Goal: Task Accomplishment & Management: Complete application form

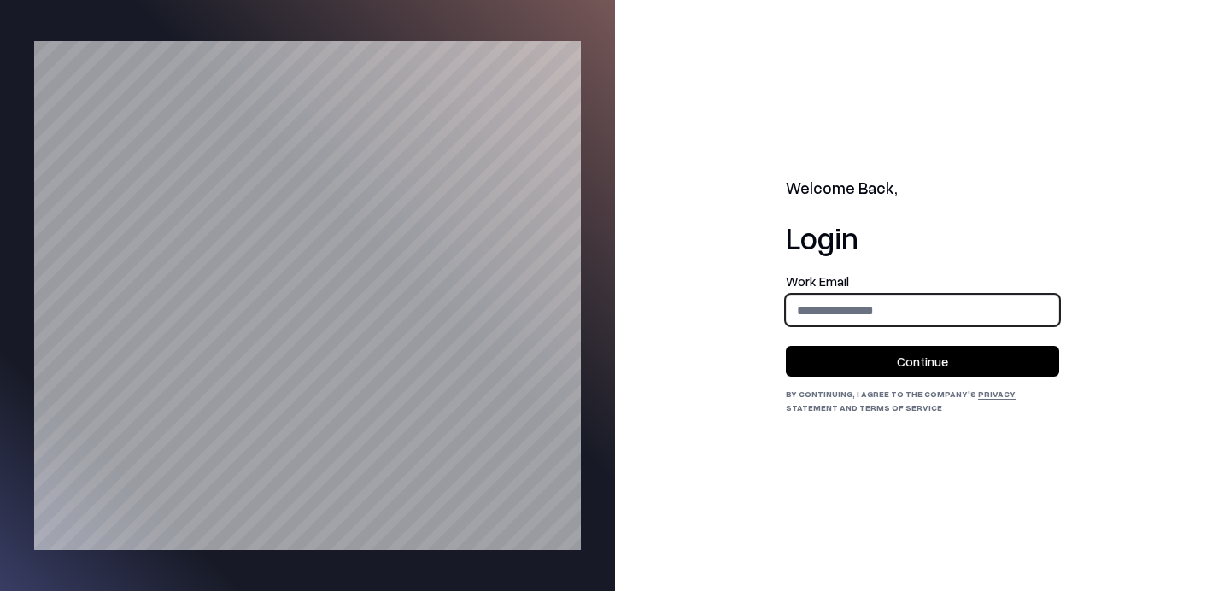
click at [862, 303] on input "email" at bounding box center [923, 311] width 272 height 32
type input "**********"
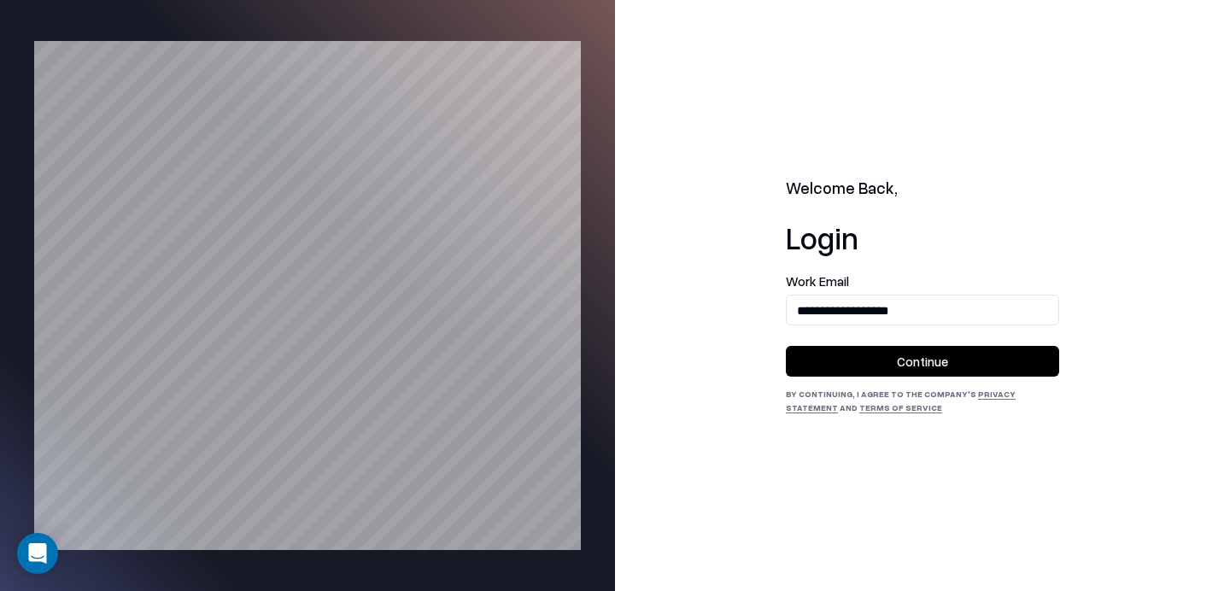
click at [892, 365] on button "Continue" at bounding box center [922, 361] width 273 height 31
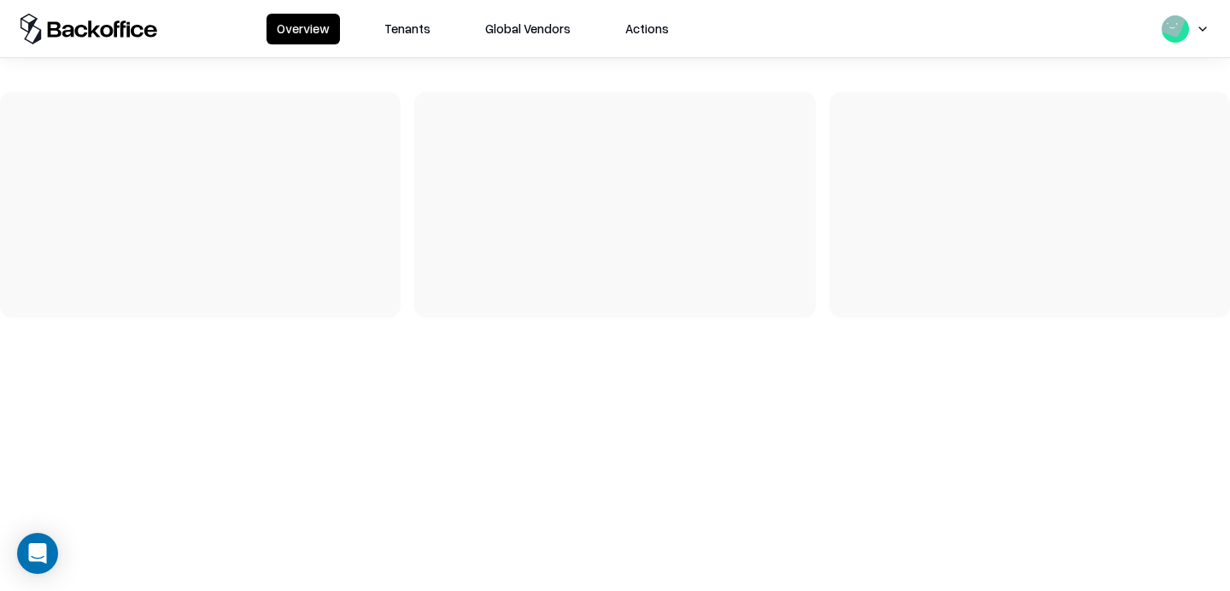
click at [408, 35] on button "Tenants" at bounding box center [407, 29] width 67 height 31
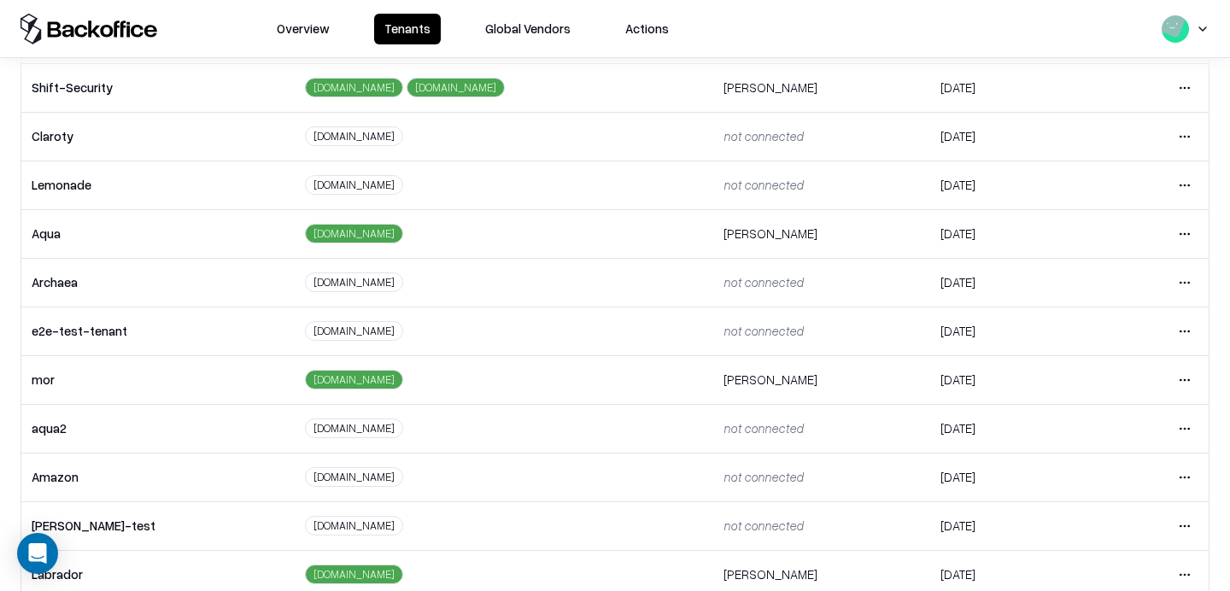
scroll to position [127, 0]
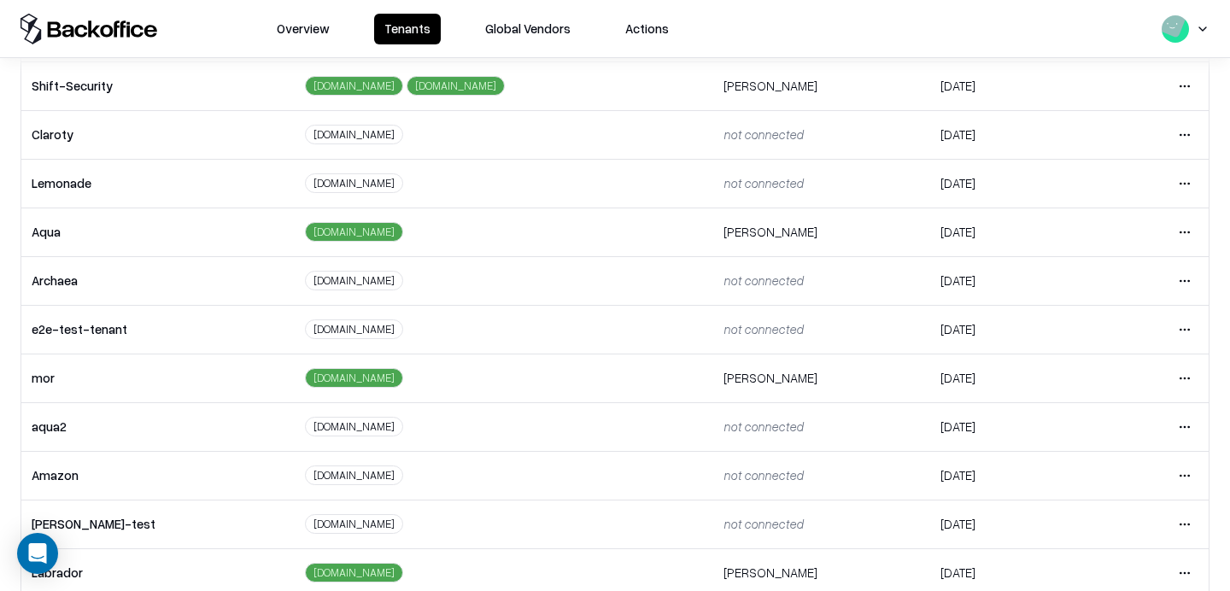
click at [1182, 324] on html "Overview Tenants Global Vendors Actions Tenants Add Tenant Tenant name Domain A…" at bounding box center [615, 295] width 1230 height 591
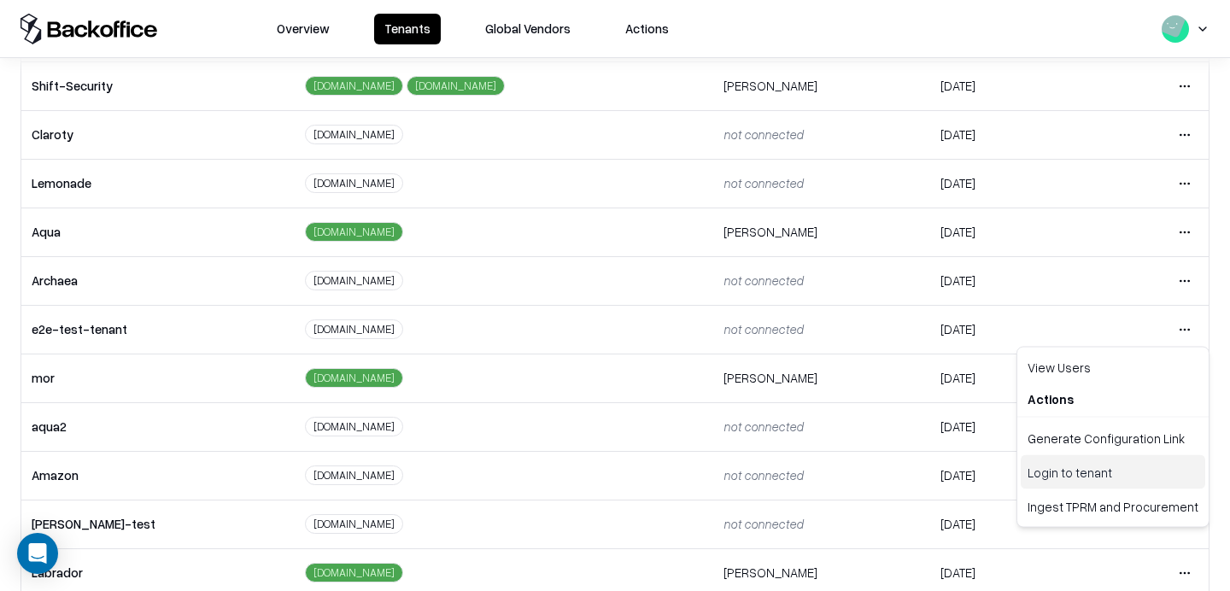
click at [1072, 482] on div "Login to tenant" at bounding box center [1113, 472] width 185 height 34
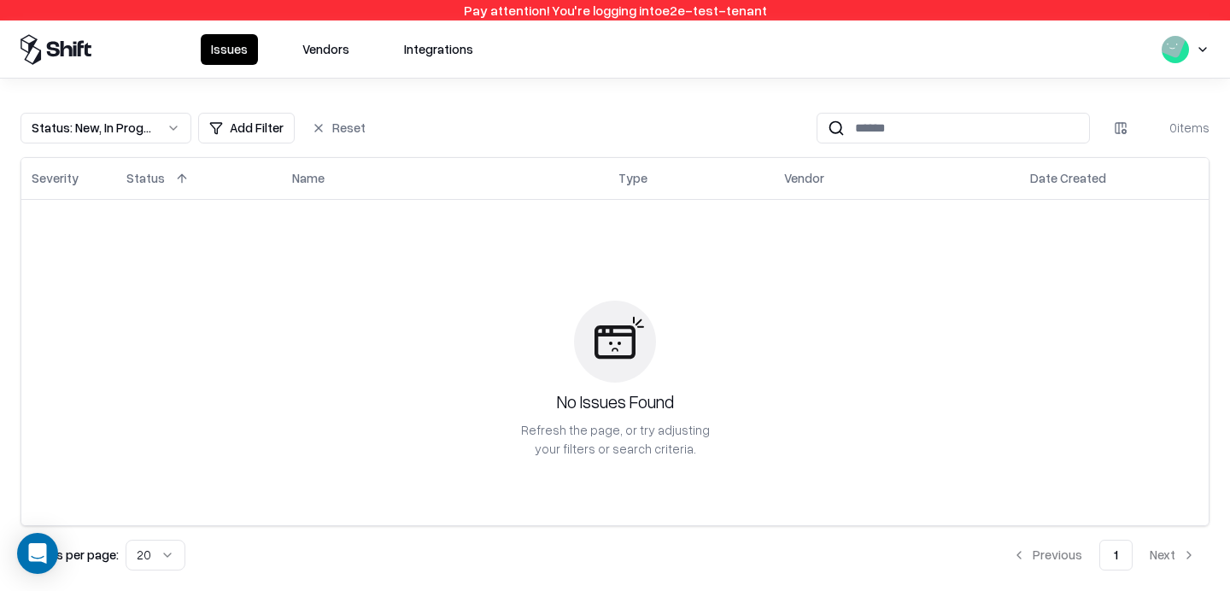
click at [340, 53] on button "Vendors" at bounding box center [325, 49] width 67 height 31
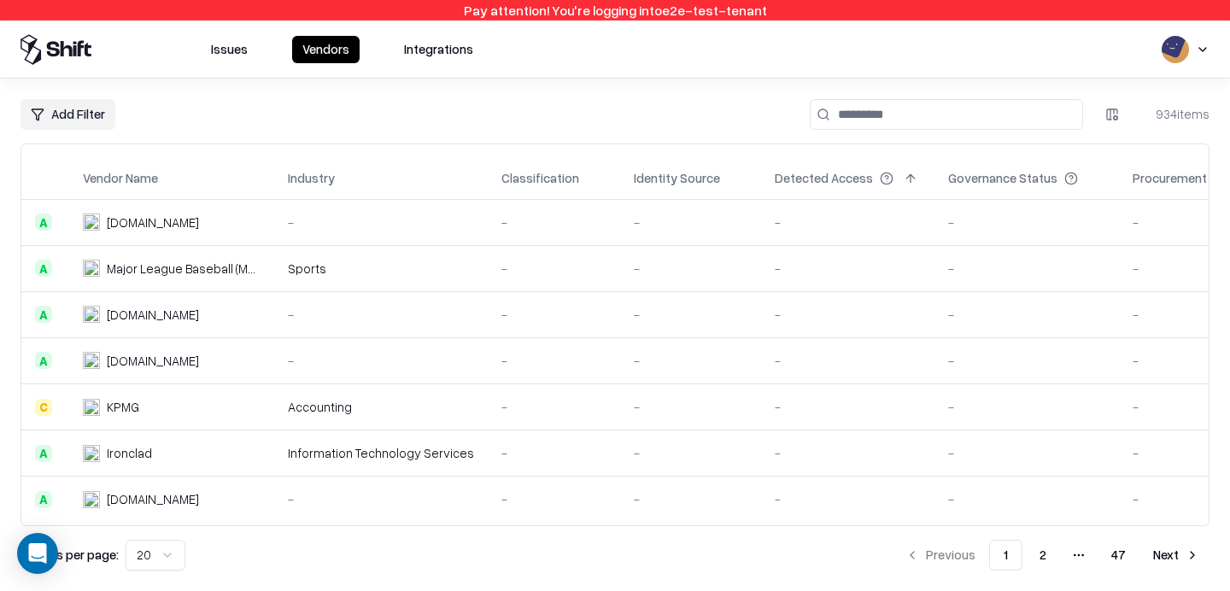
click at [765, 104] on div "Add Filter 934 items" at bounding box center [615, 114] width 1189 height 31
click at [232, 56] on button "Issues" at bounding box center [229, 49] width 57 height 27
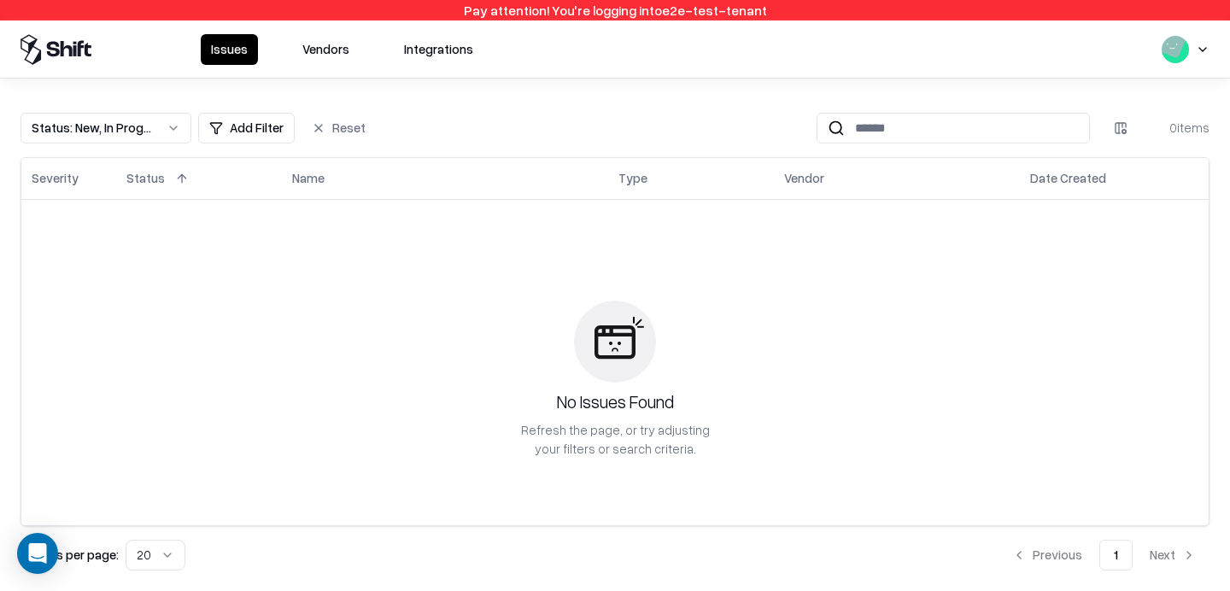
click at [323, 46] on button "Vendors" at bounding box center [325, 49] width 67 height 31
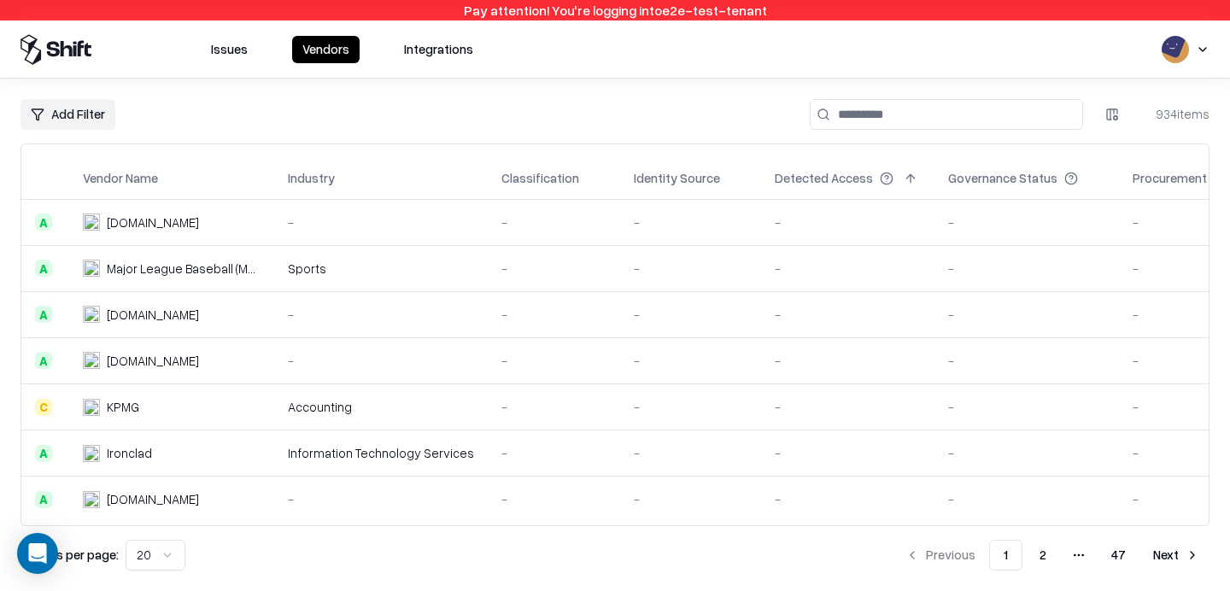
click at [237, 55] on button "Issues" at bounding box center [229, 49] width 57 height 27
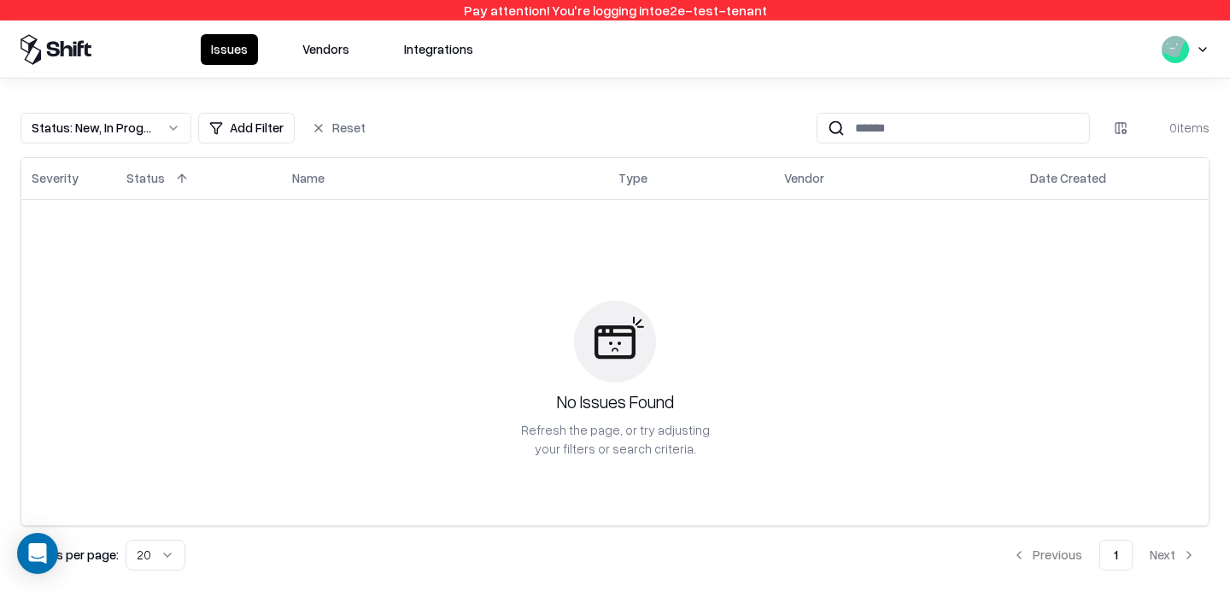
click at [327, 55] on button "Vendors" at bounding box center [325, 49] width 67 height 31
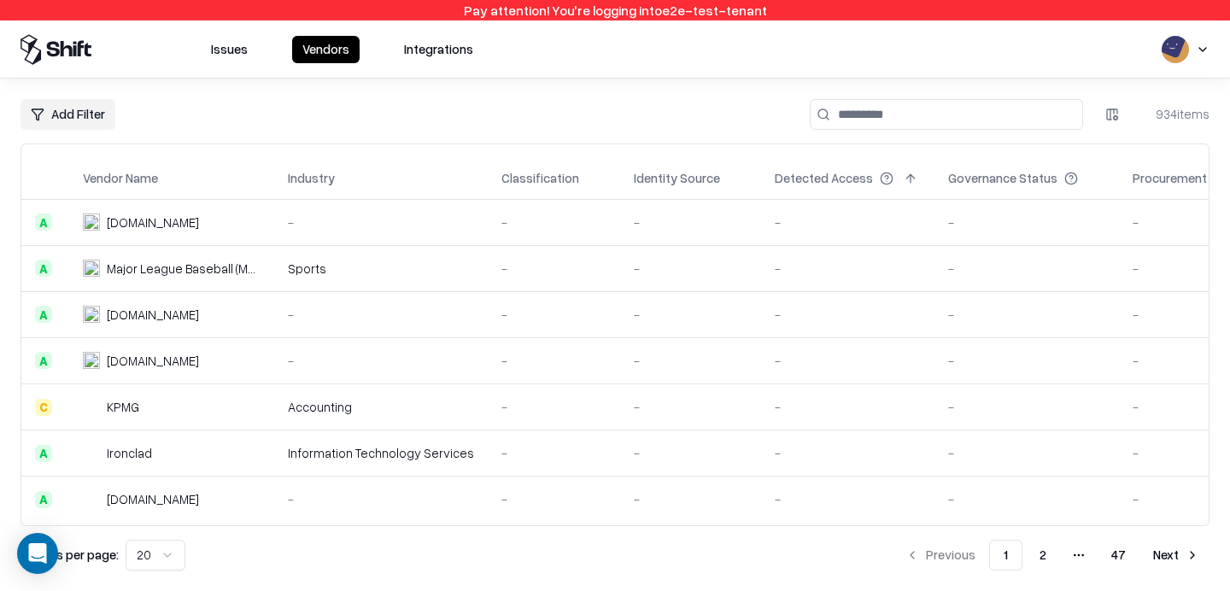
click at [1201, 47] on html "Pay attention! You're logging into e2e-test-tenant Issues Vendors Integrations …" at bounding box center [615, 295] width 1230 height 591
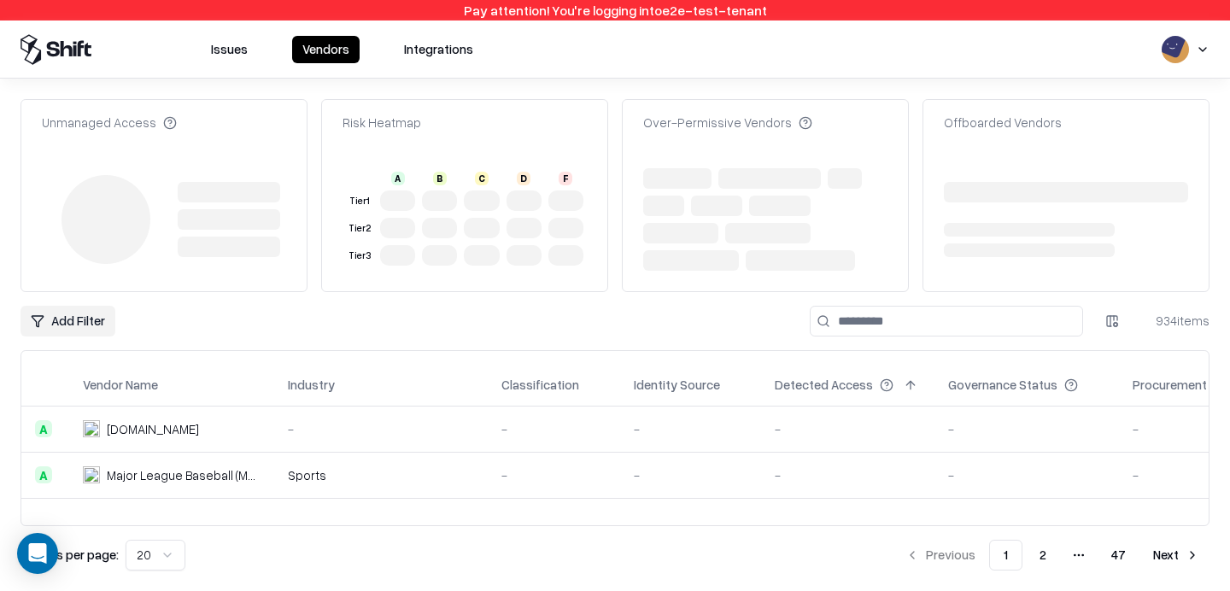
click at [780, 314] on div "Add Filter 934 items" at bounding box center [615, 321] width 1189 height 31
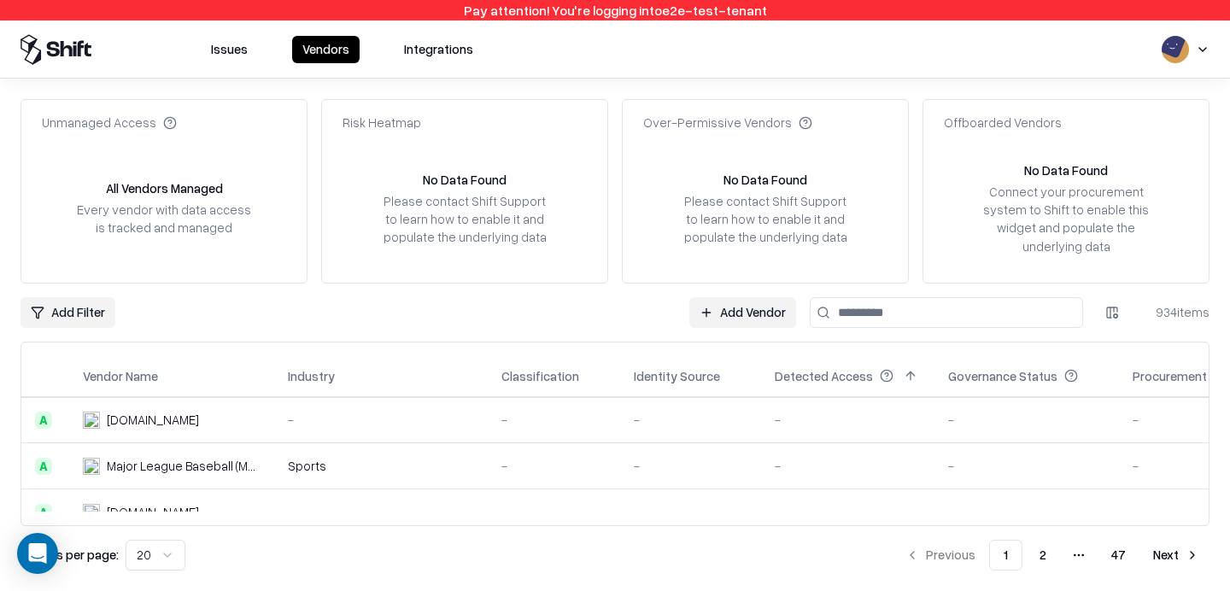
click at [736, 324] on link "Add Vendor" at bounding box center [742, 312] width 107 height 31
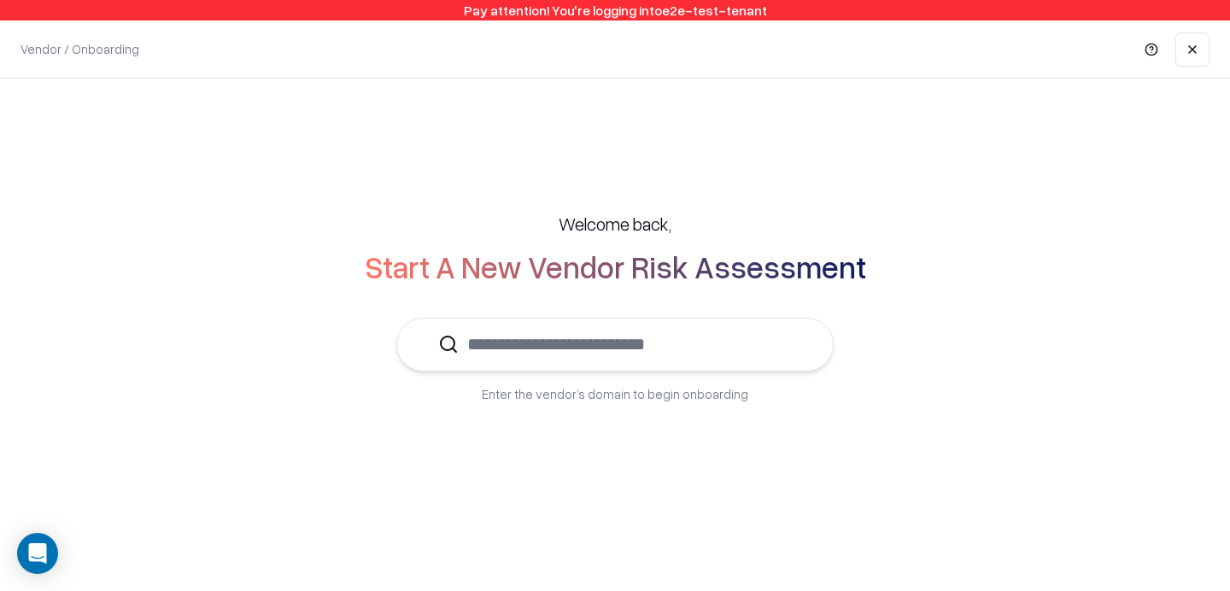
click at [702, 343] on input "text" at bounding box center [625, 345] width 333 height 52
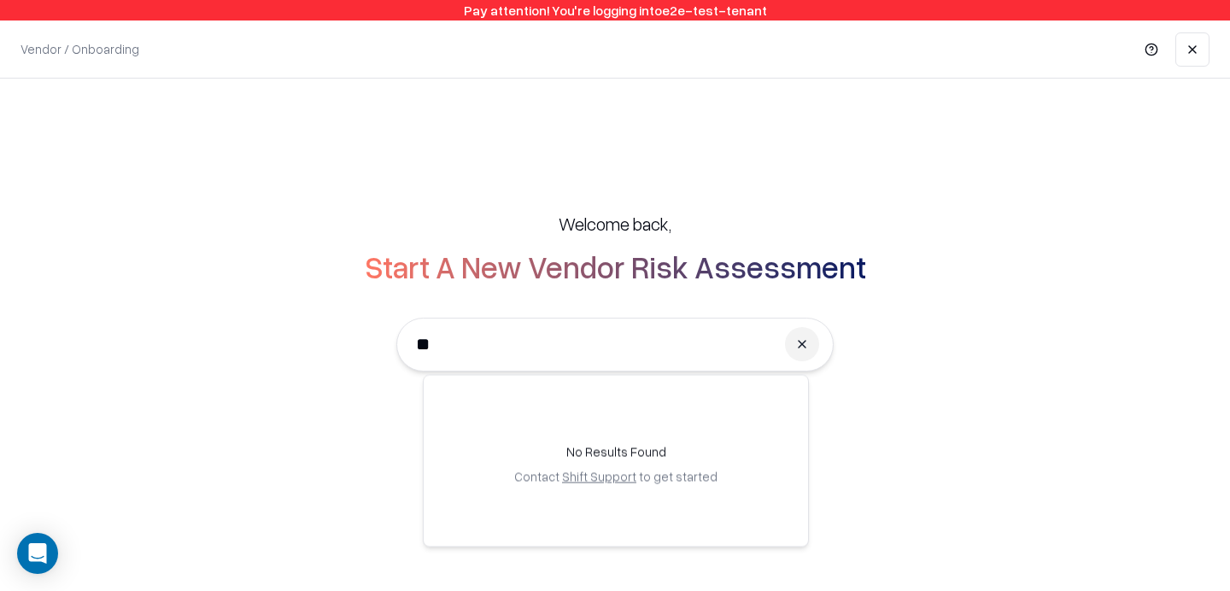
type input "*"
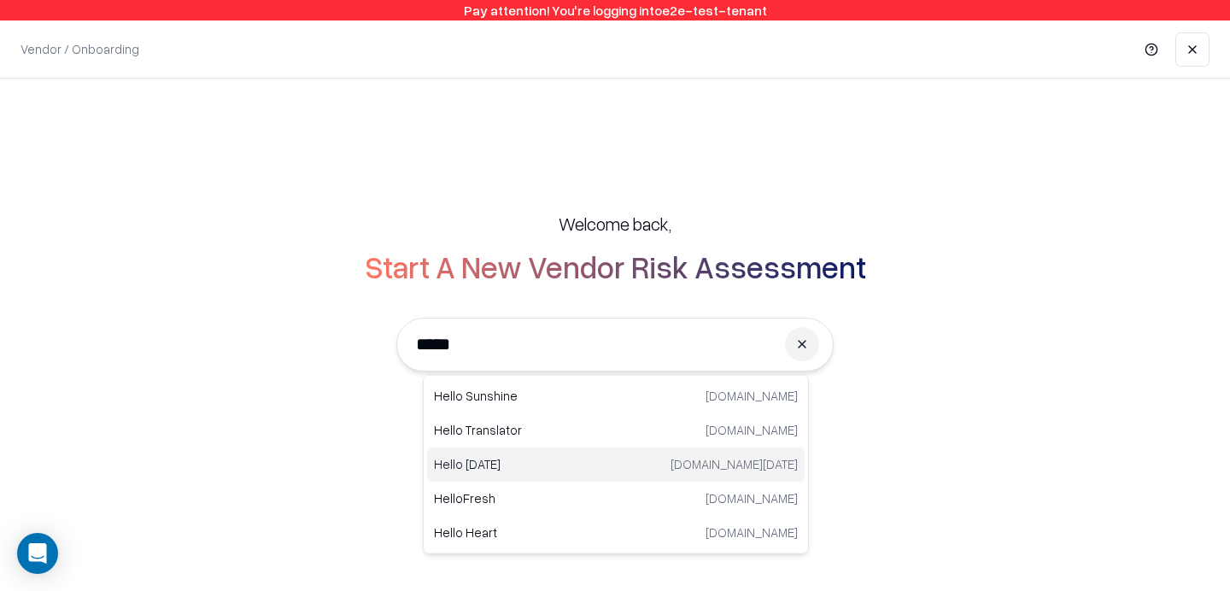
click at [534, 472] on p "Hello [DATE]" at bounding box center [525, 464] width 182 height 18
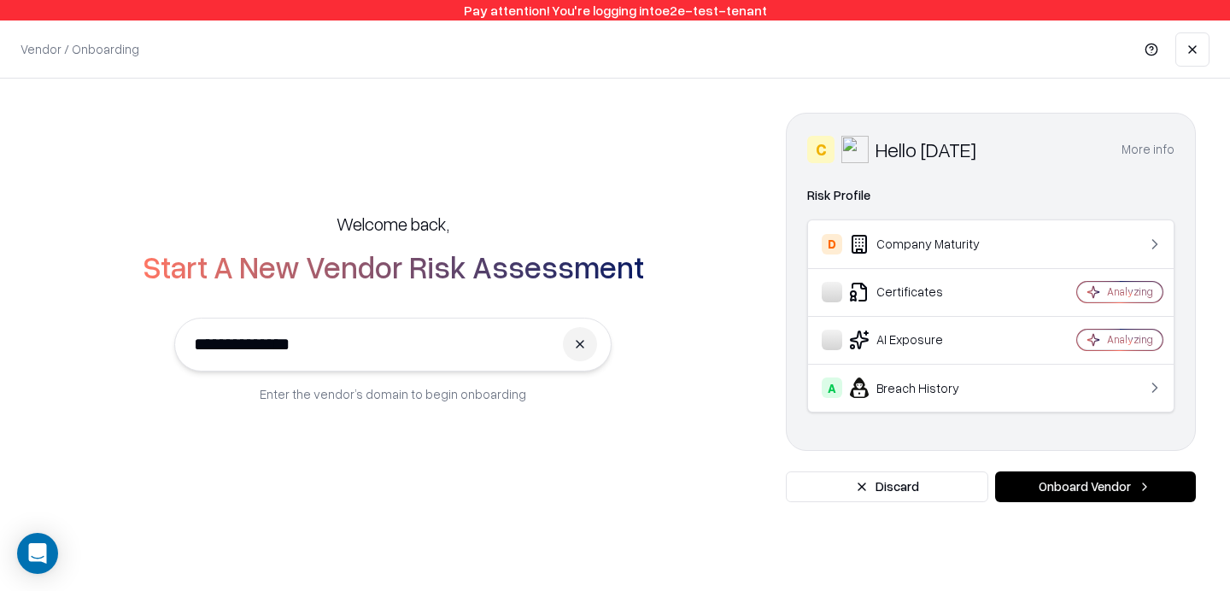
type input "**********"
click at [1100, 489] on button "Onboard Vendor" at bounding box center [1095, 487] width 201 height 31
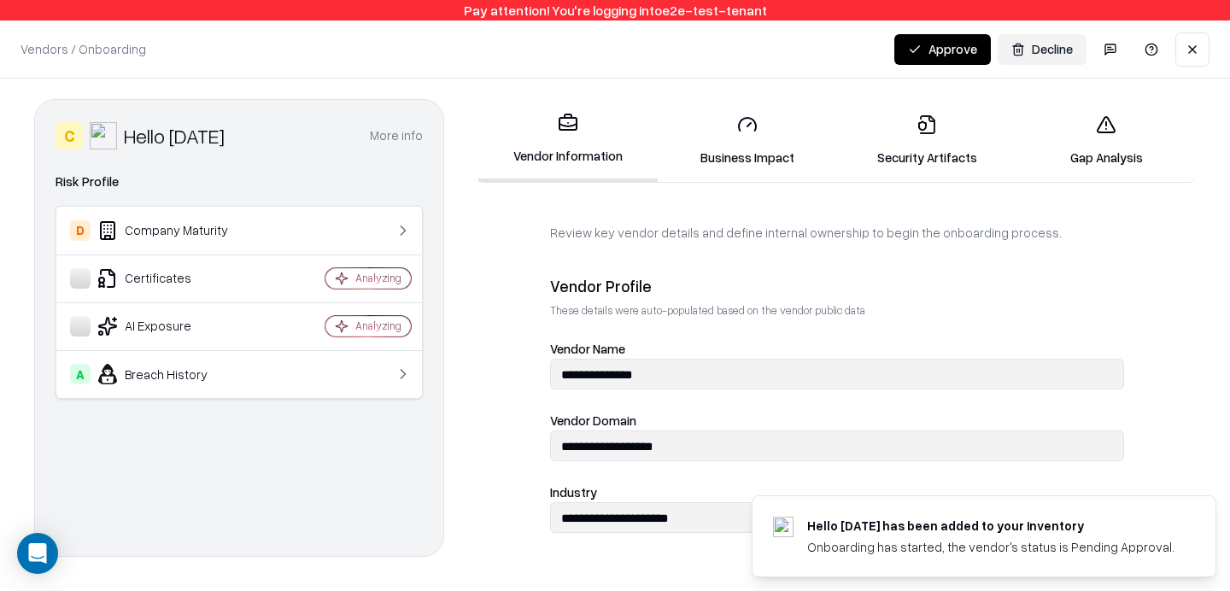
click at [928, 138] on link "Security Artifacts" at bounding box center [926, 140] width 179 height 79
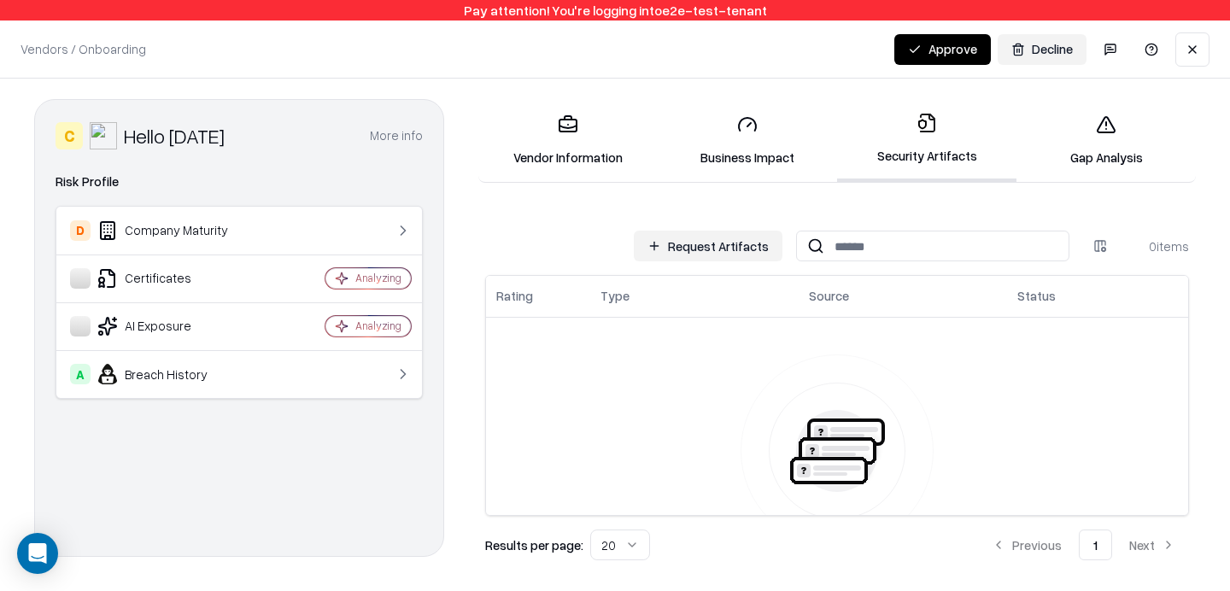
click at [753, 255] on button "Request Artifacts" at bounding box center [708, 246] width 149 height 31
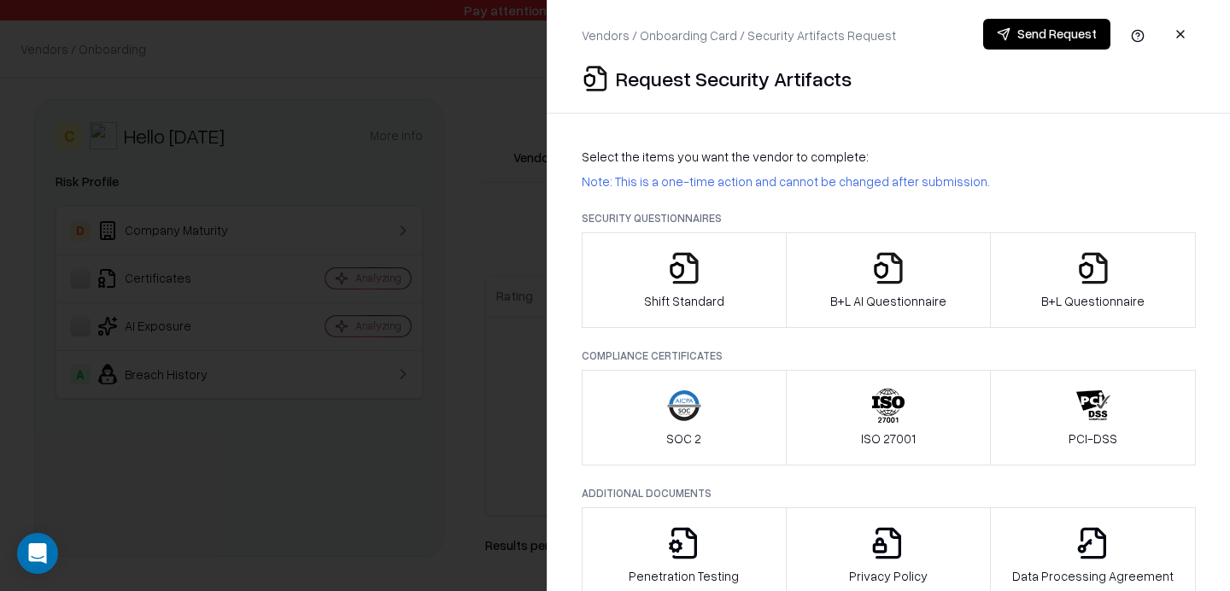
click at [880, 289] on div "B+L AI Questionnaire" at bounding box center [888, 280] width 116 height 59
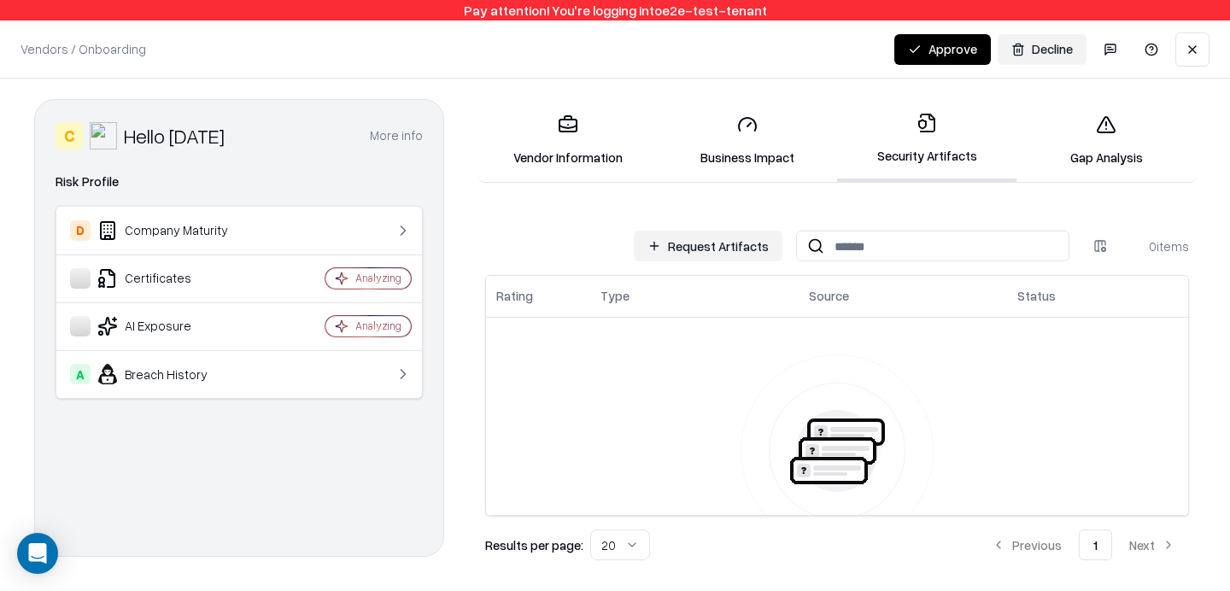
click at [700, 127] on link "Business Impact" at bounding box center [747, 140] width 179 height 79
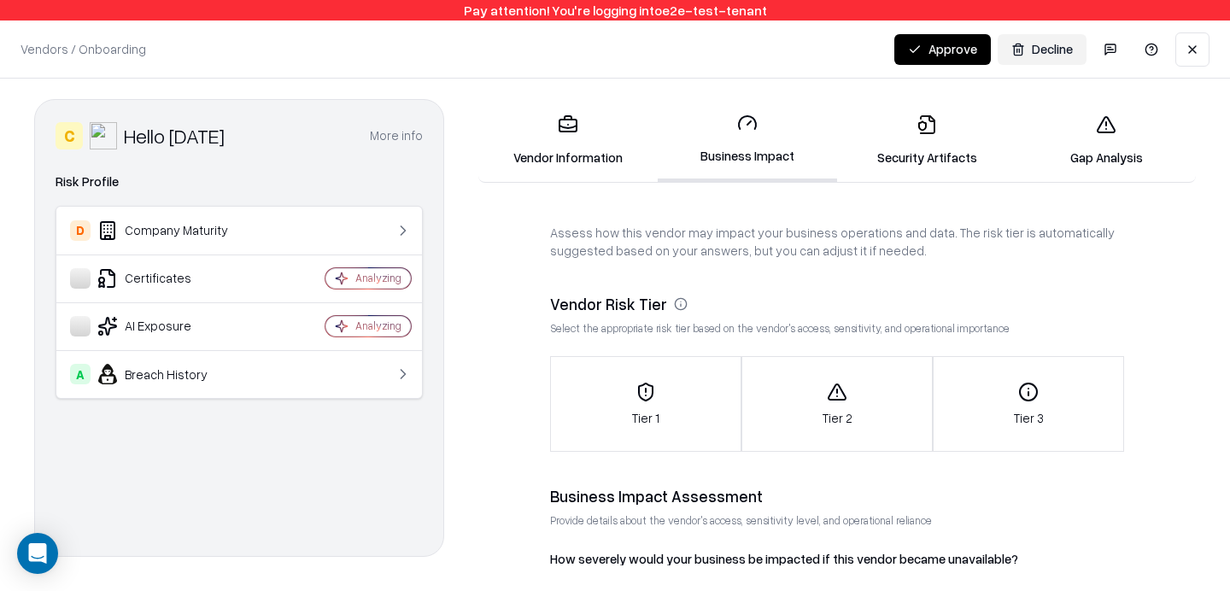
click at [574, 138] on link "Vendor Information" at bounding box center [567, 140] width 179 height 79
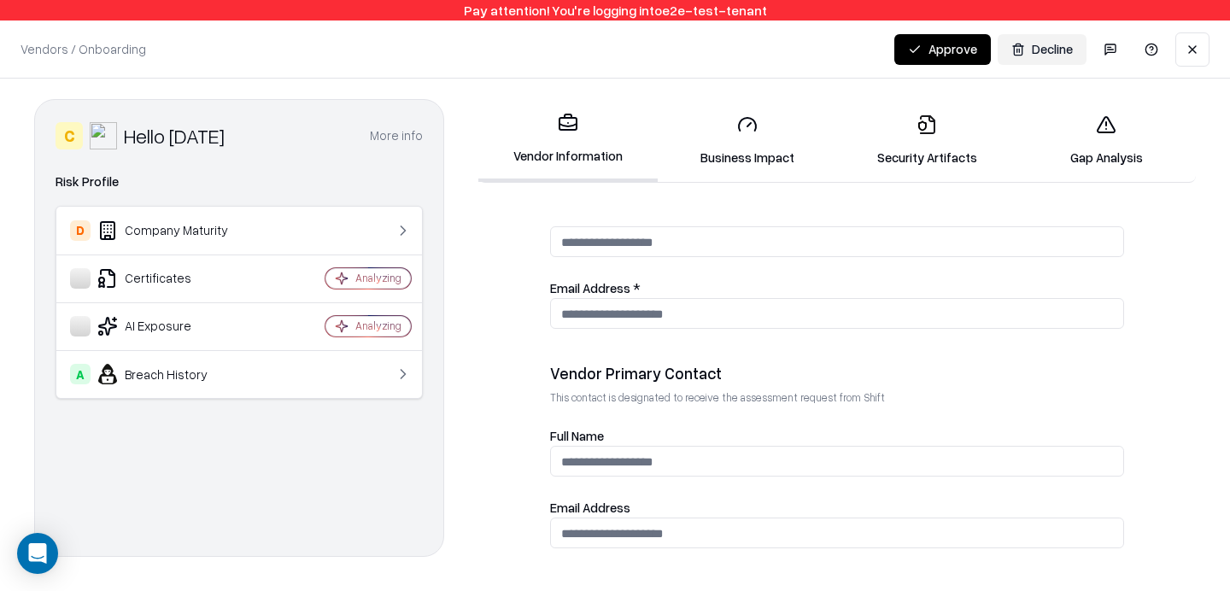
scroll to position [597, 0]
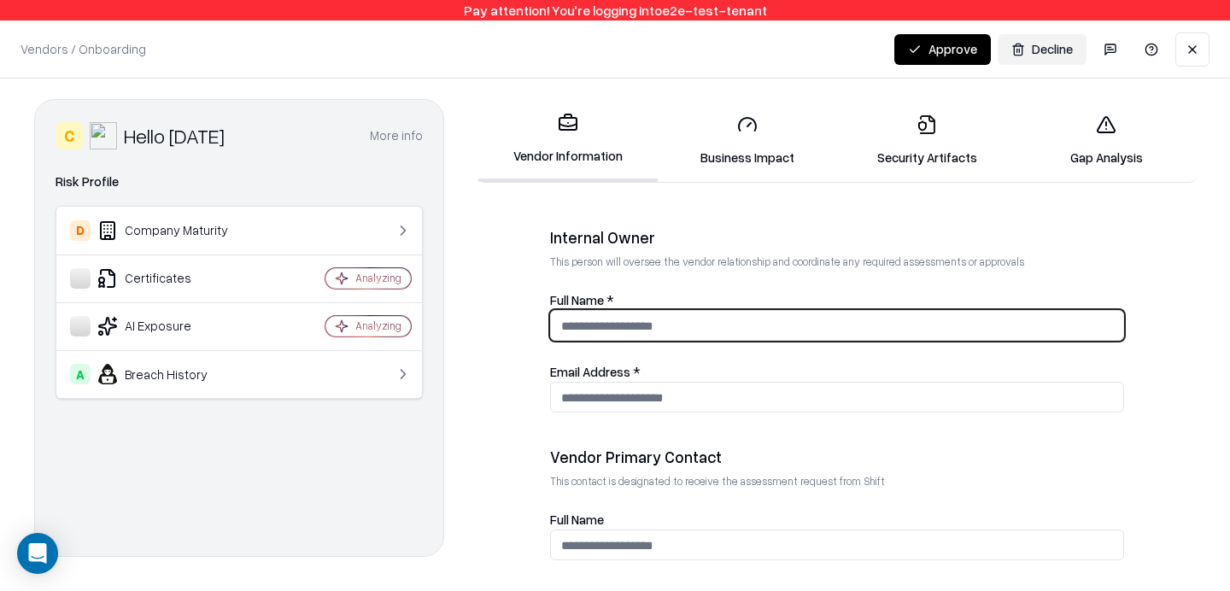
click at [616, 332] on input "Full Name *" at bounding box center [837, 326] width 572 height 32
type input "***"
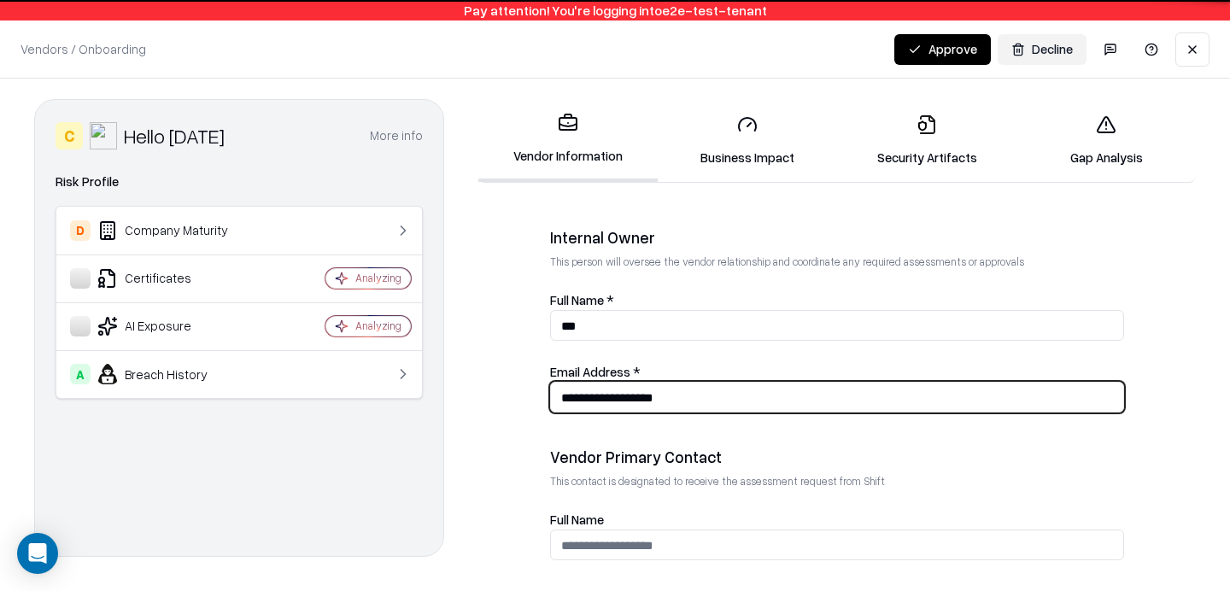
type input "**********"
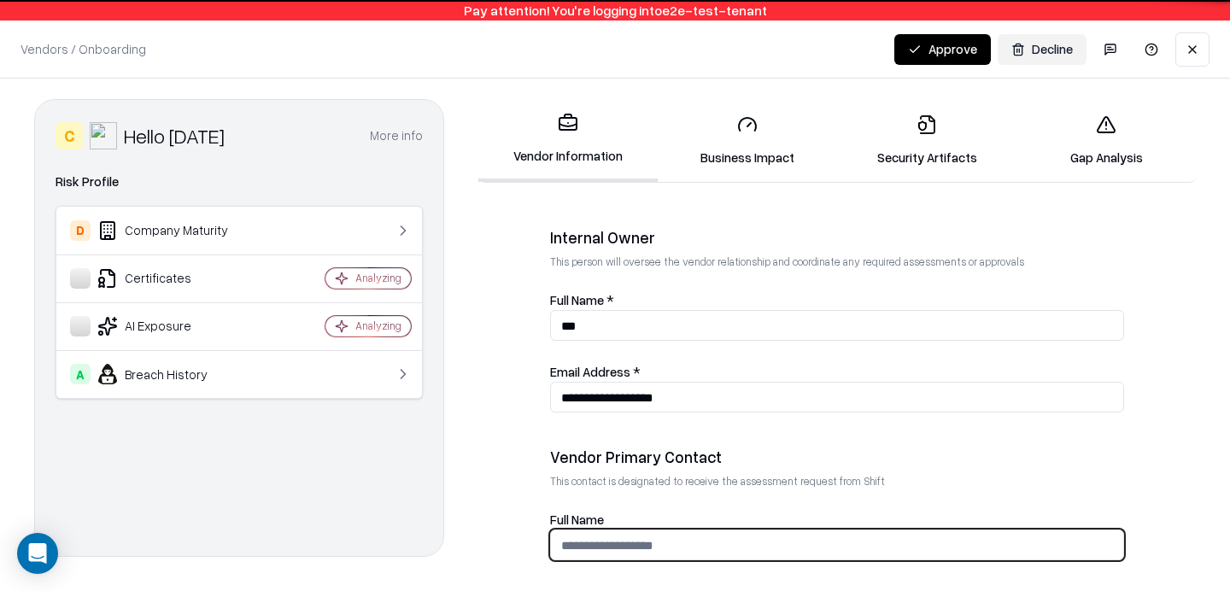
click at [644, 550] on input "Full Name" at bounding box center [837, 546] width 572 height 32
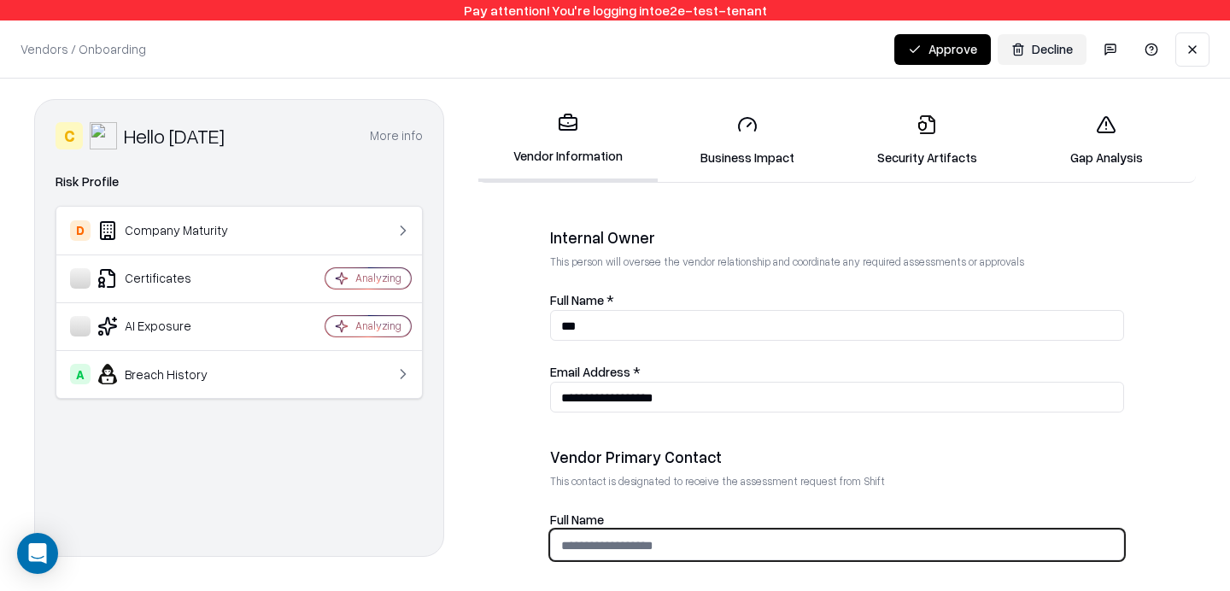
type input "*"
type input "***"
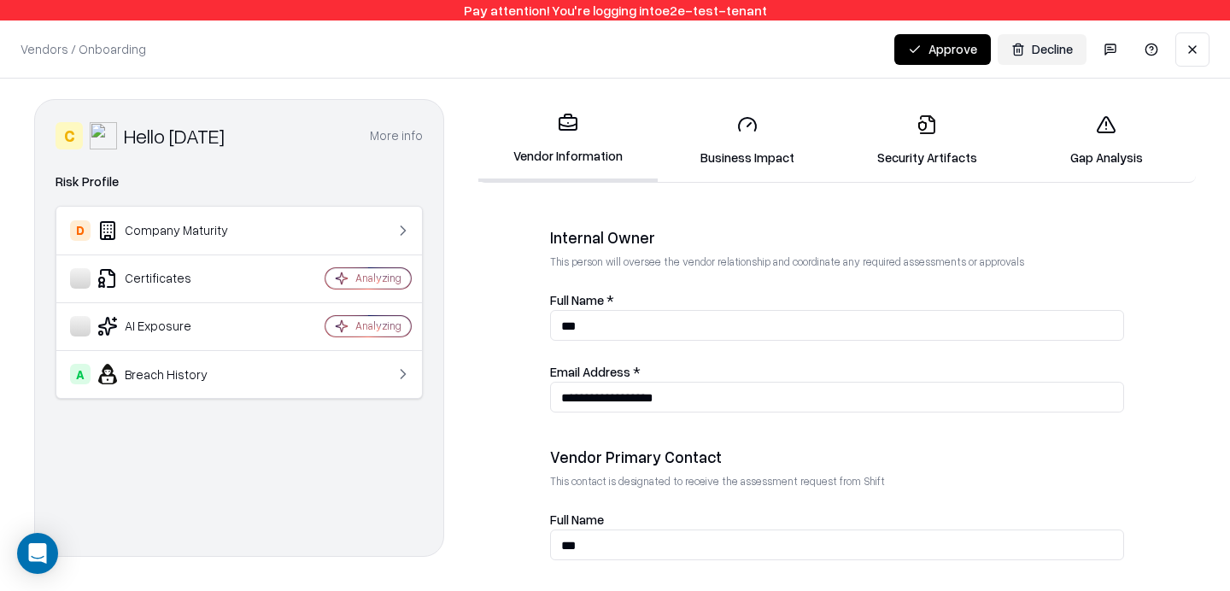
scroll to position [732, 0]
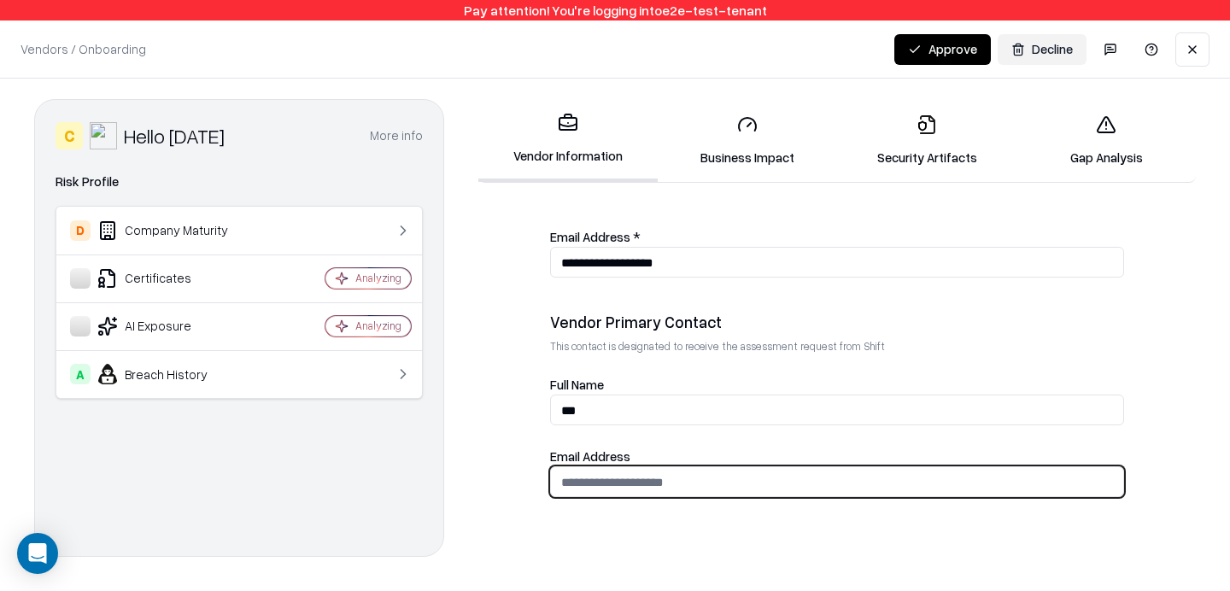
paste input "**********"
type input "**********"
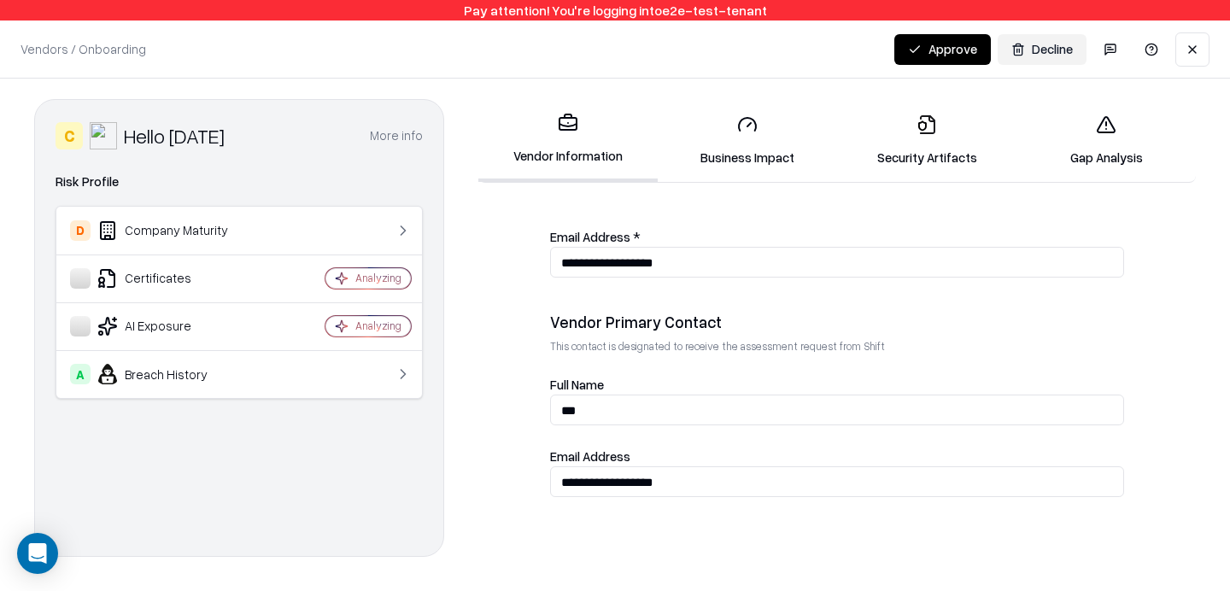
click at [916, 155] on link "Security Artifacts" at bounding box center [926, 140] width 179 height 79
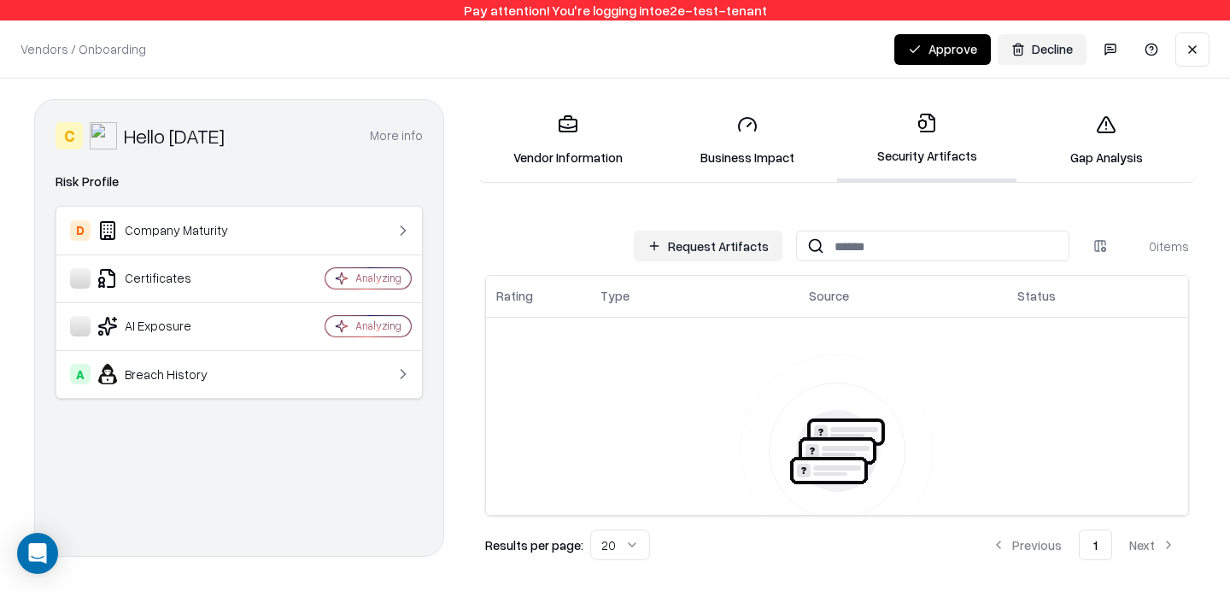
click at [746, 253] on button "Request Artifacts" at bounding box center [708, 246] width 149 height 31
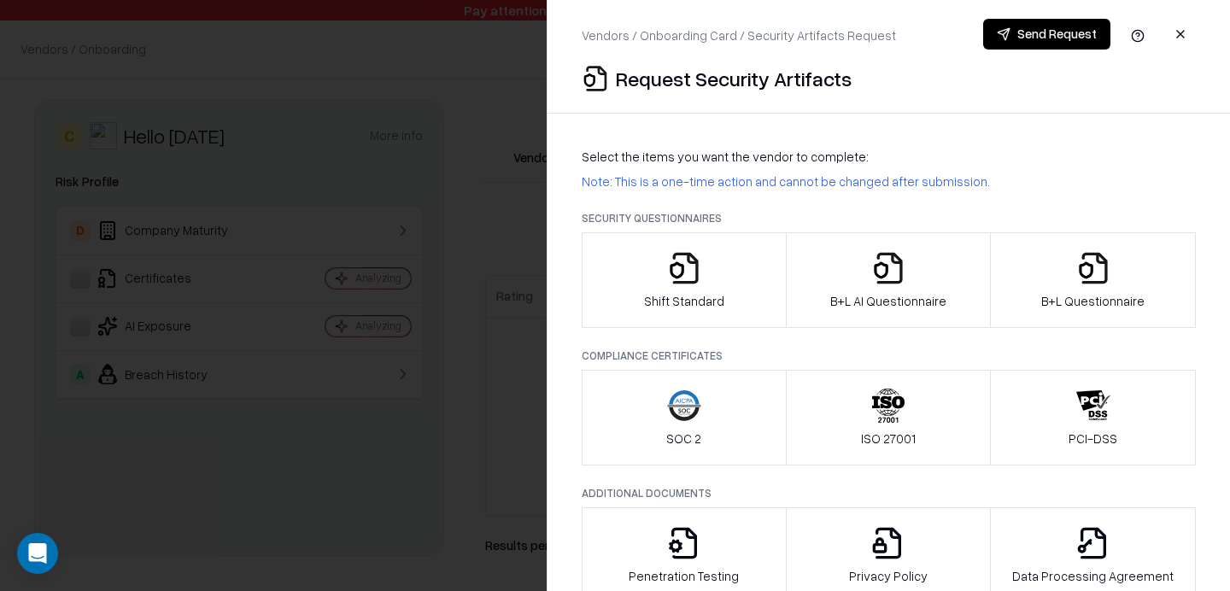
click at [929, 287] on div "B+L AI Questionnaire" at bounding box center [888, 280] width 116 height 59
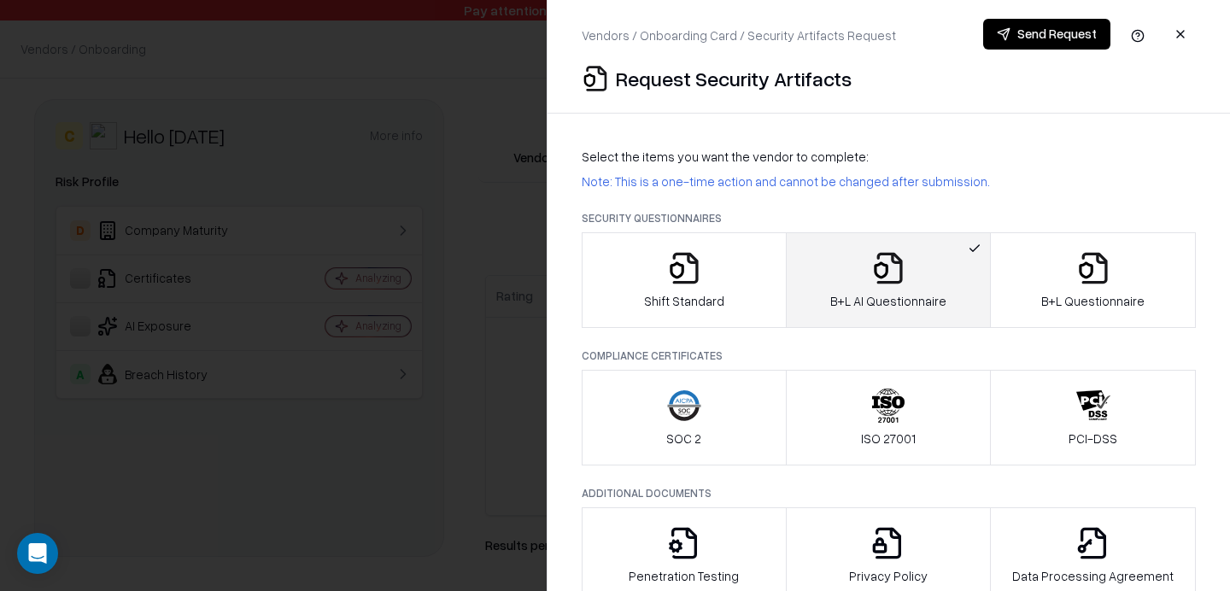
click at [1046, 33] on button "Send Request" at bounding box center [1046, 34] width 127 height 31
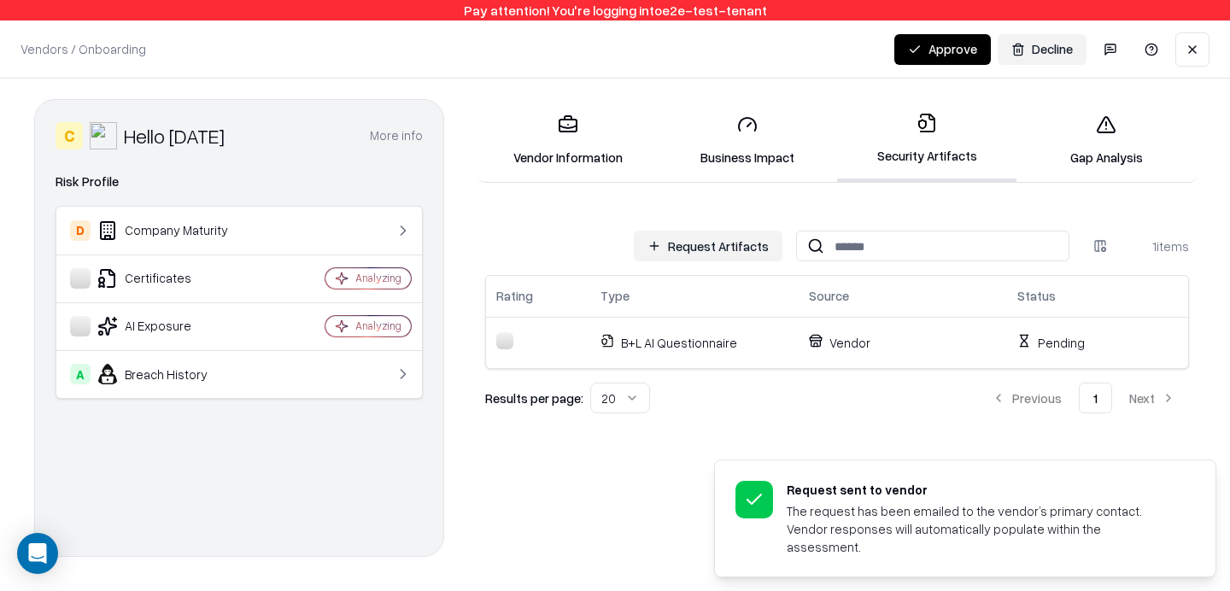
click at [759, 255] on button "Request Artifacts" at bounding box center [708, 246] width 149 height 31
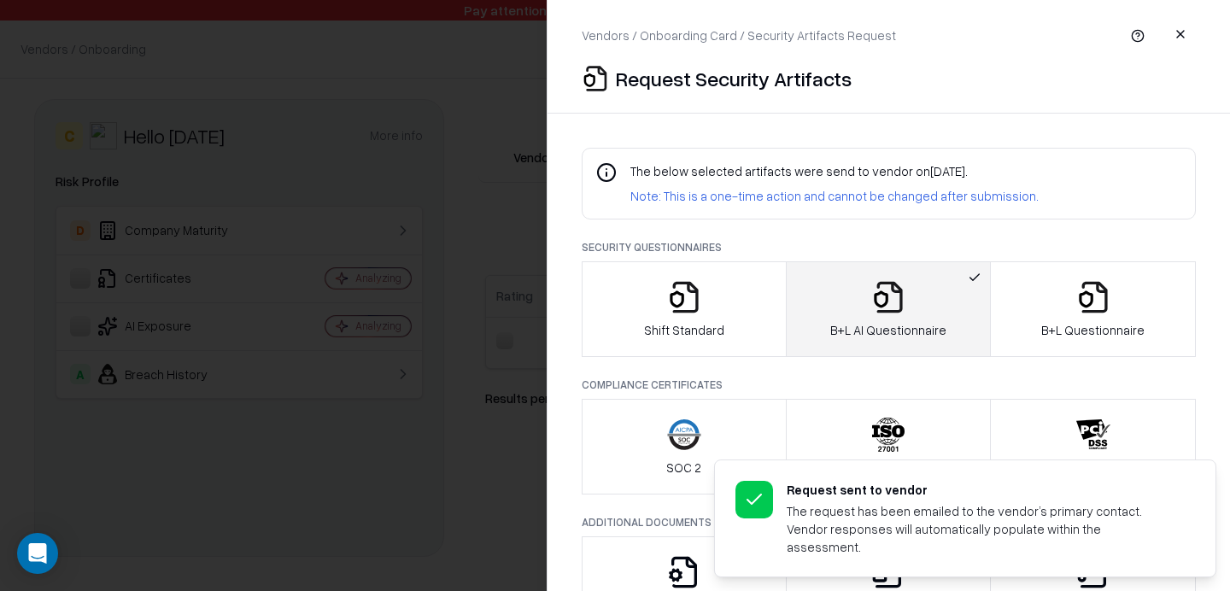
click at [1101, 308] on icon "button" at bounding box center [1093, 297] width 34 height 34
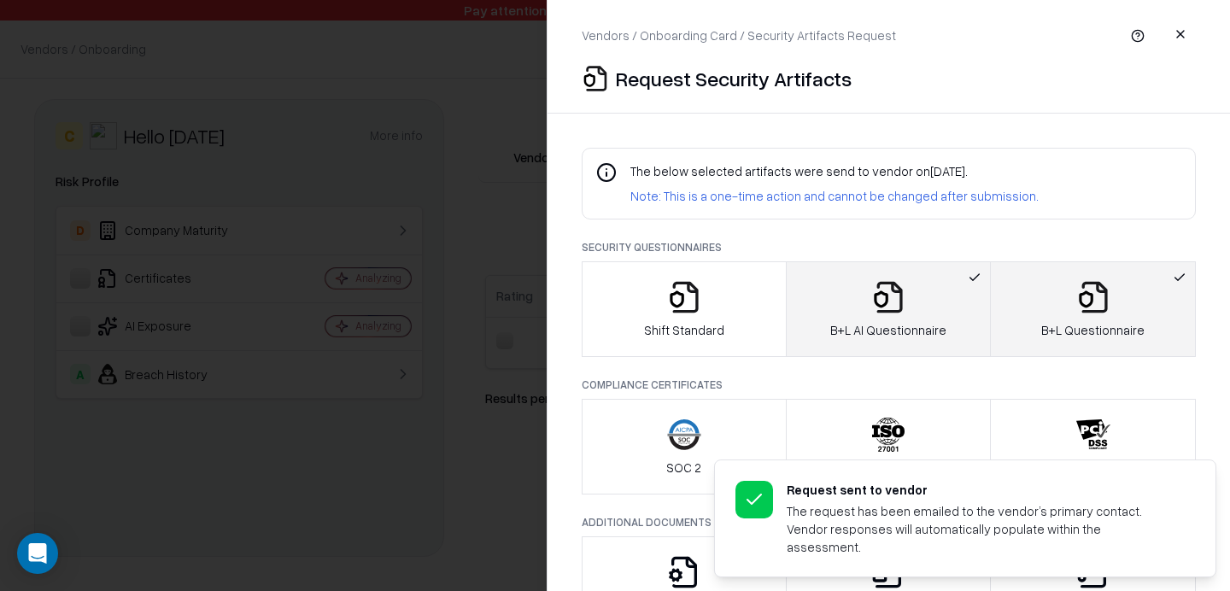
click at [948, 317] on button "B+L AI Questionnaire" at bounding box center [889, 309] width 206 height 96
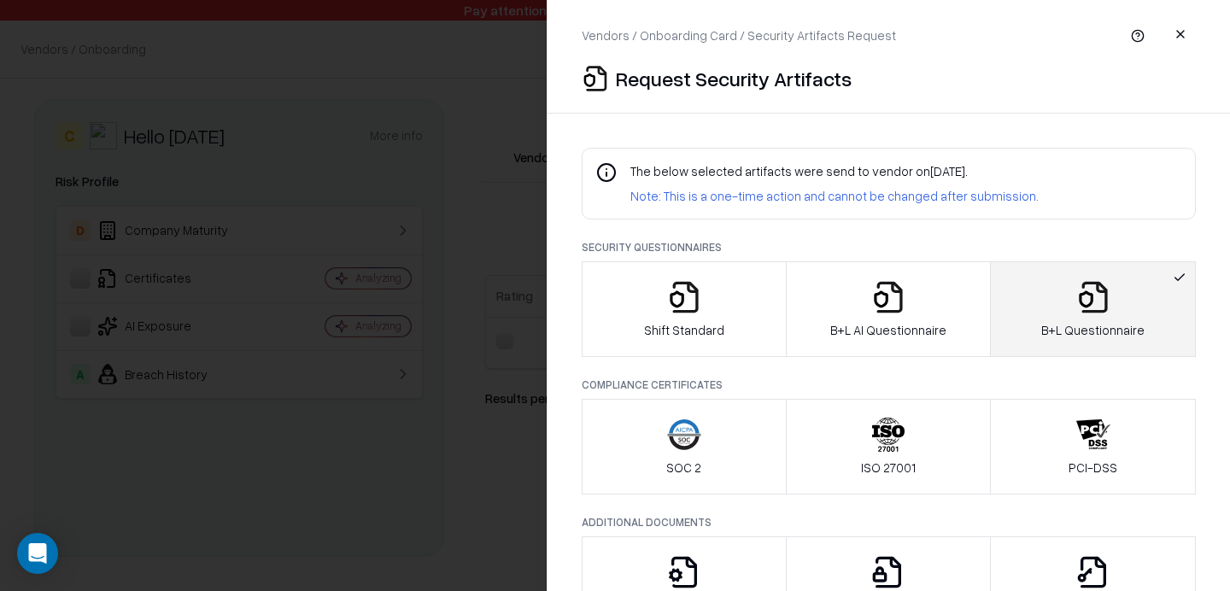
click at [1175, 35] on button "button" at bounding box center [1180, 34] width 31 height 31
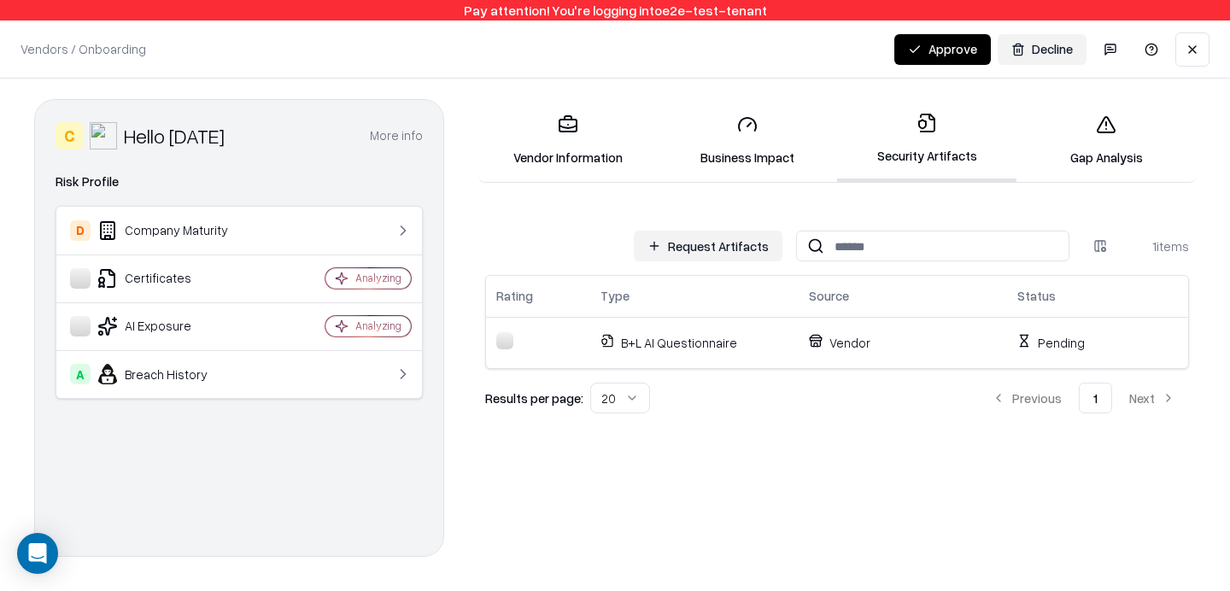
click at [777, 147] on link "Business Impact" at bounding box center [747, 140] width 179 height 79
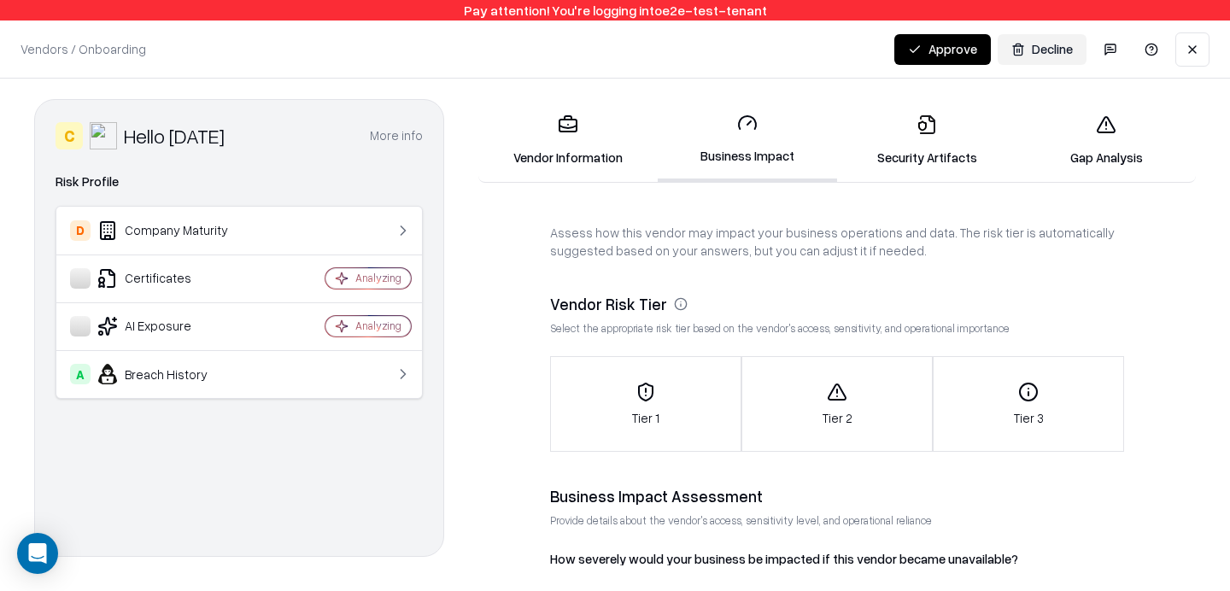
click at [950, 119] on link "Security Artifacts" at bounding box center [926, 140] width 179 height 79
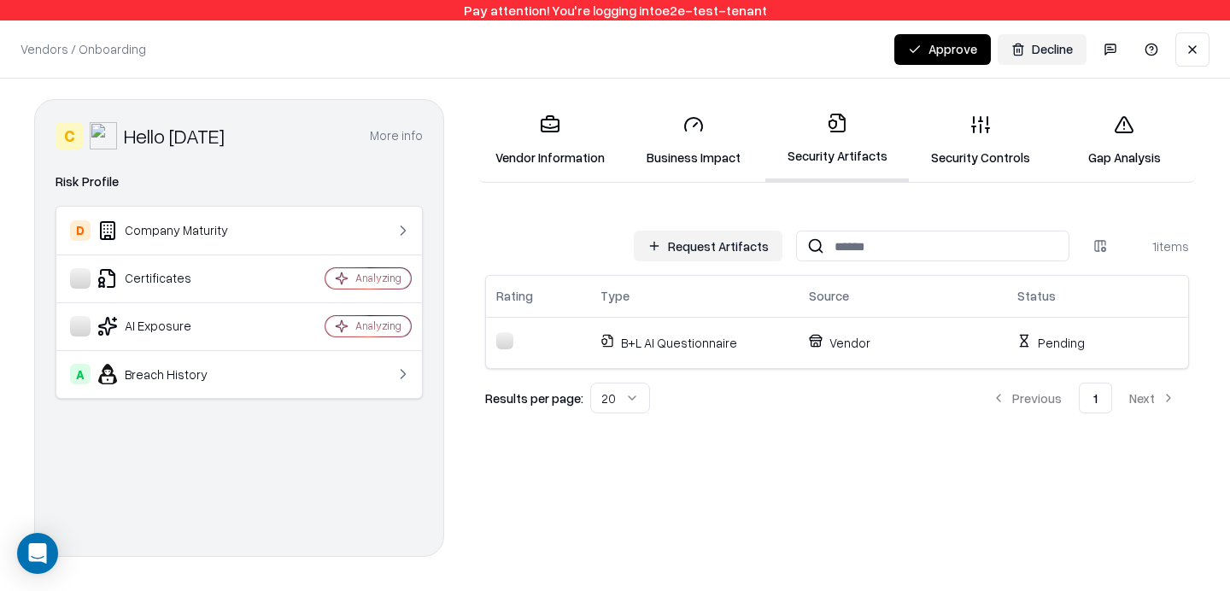
click at [970, 155] on link "Security Controls" at bounding box center [981, 140] width 144 height 79
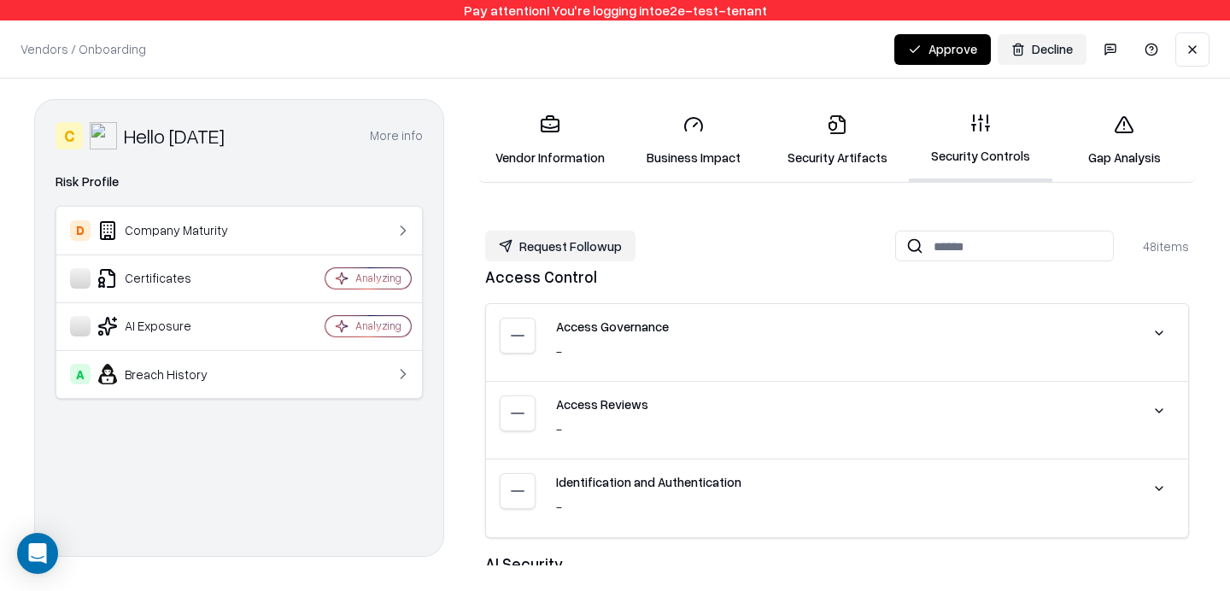
click at [847, 154] on link "Security Artifacts" at bounding box center [837, 140] width 144 height 79
